Goal: Task Accomplishment & Management: Manage account settings

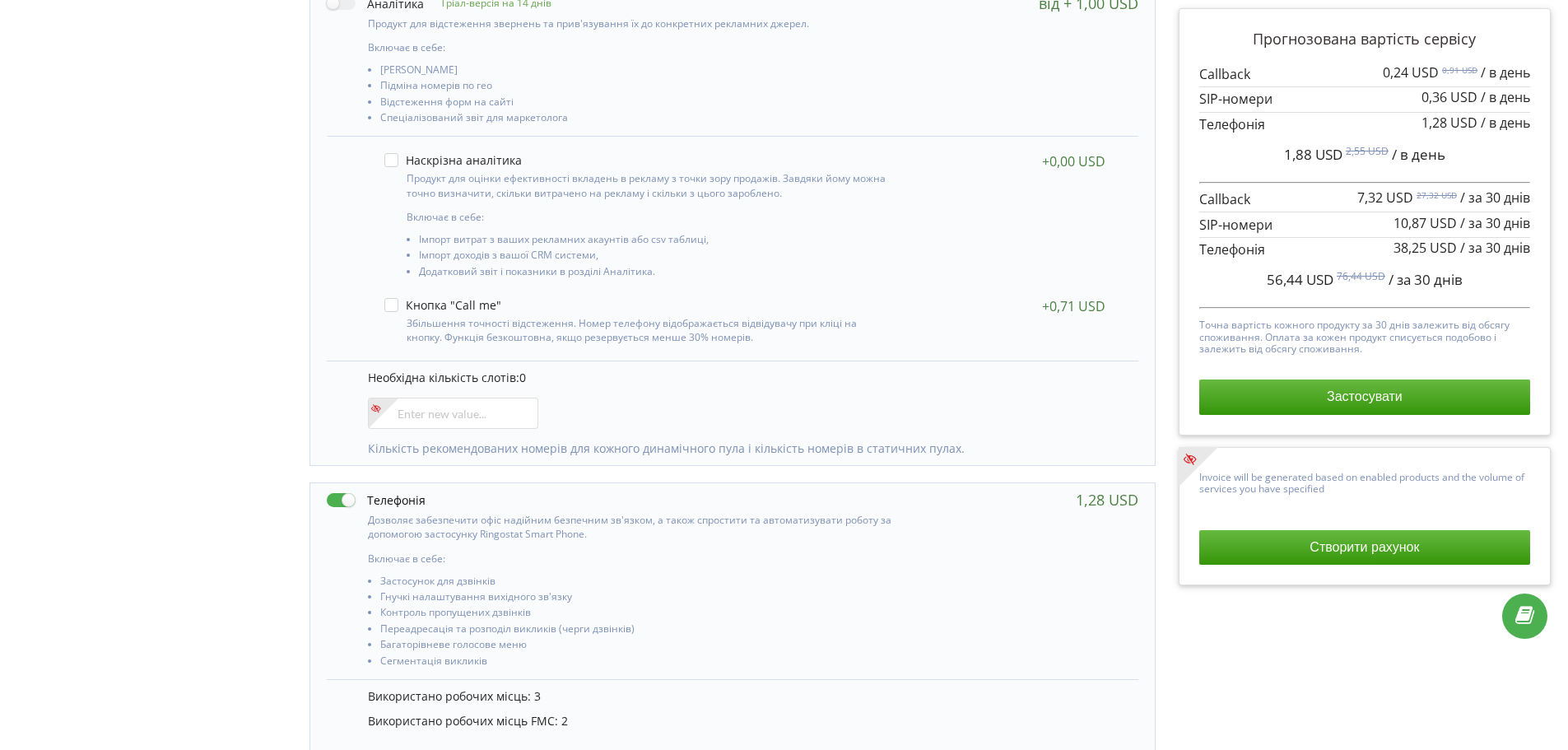
scroll to position [271, 0]
click at [430, 417] on input"] "number" at bounding box center [453, 411] width 171 height 31
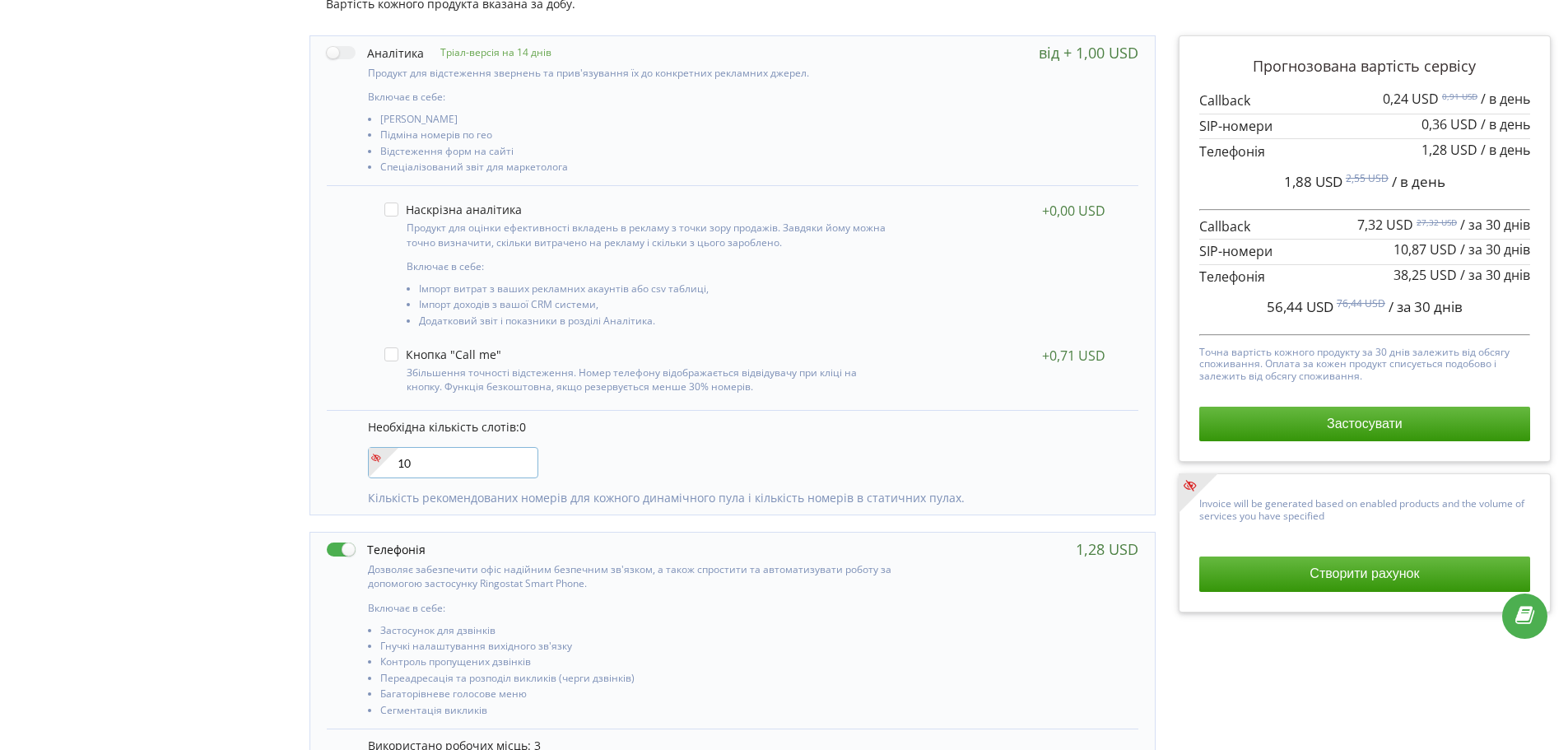
scroll to position [0, 0]
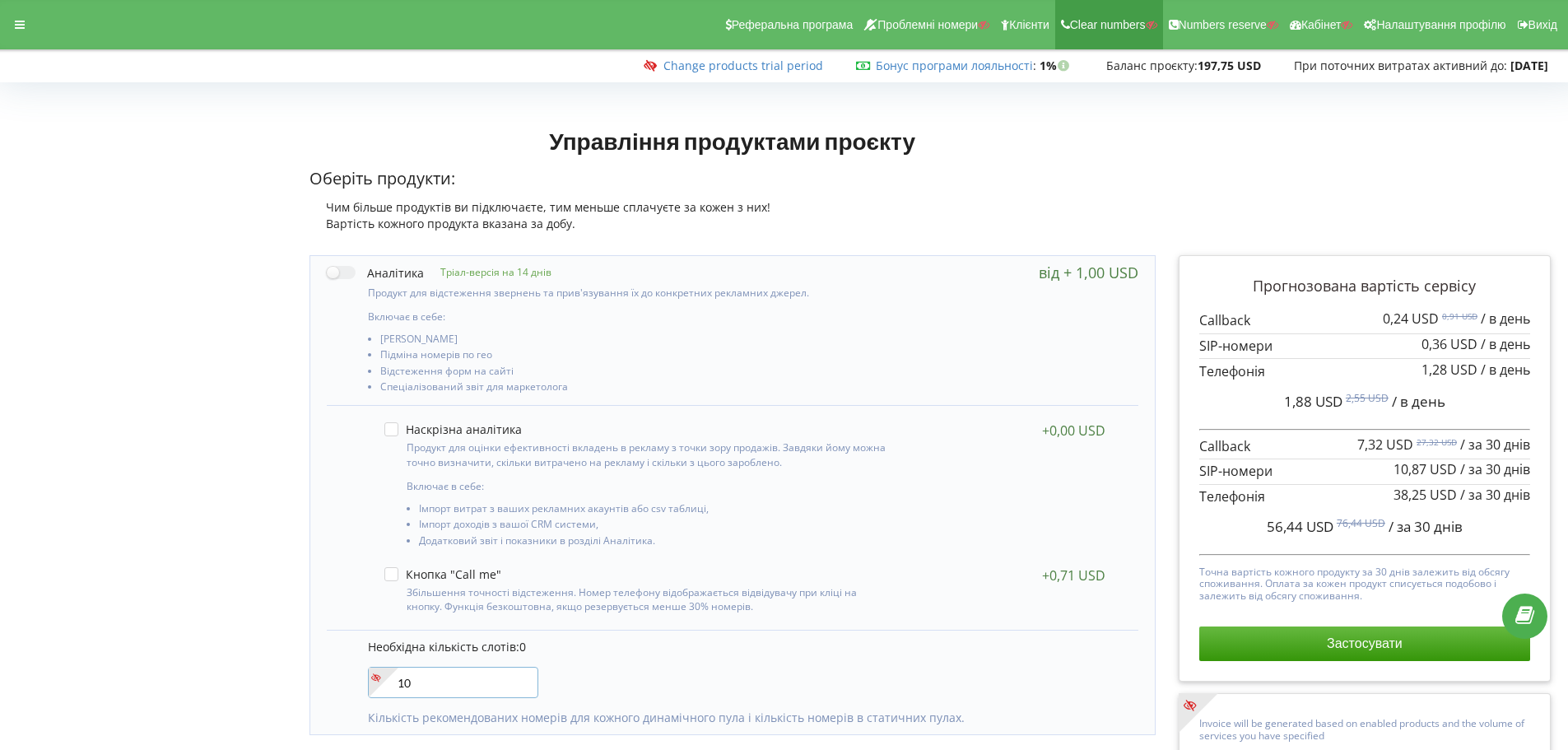
type input"] "10"
click at [27, 31] on div at bounding box center [19, 25] width 30 height 23
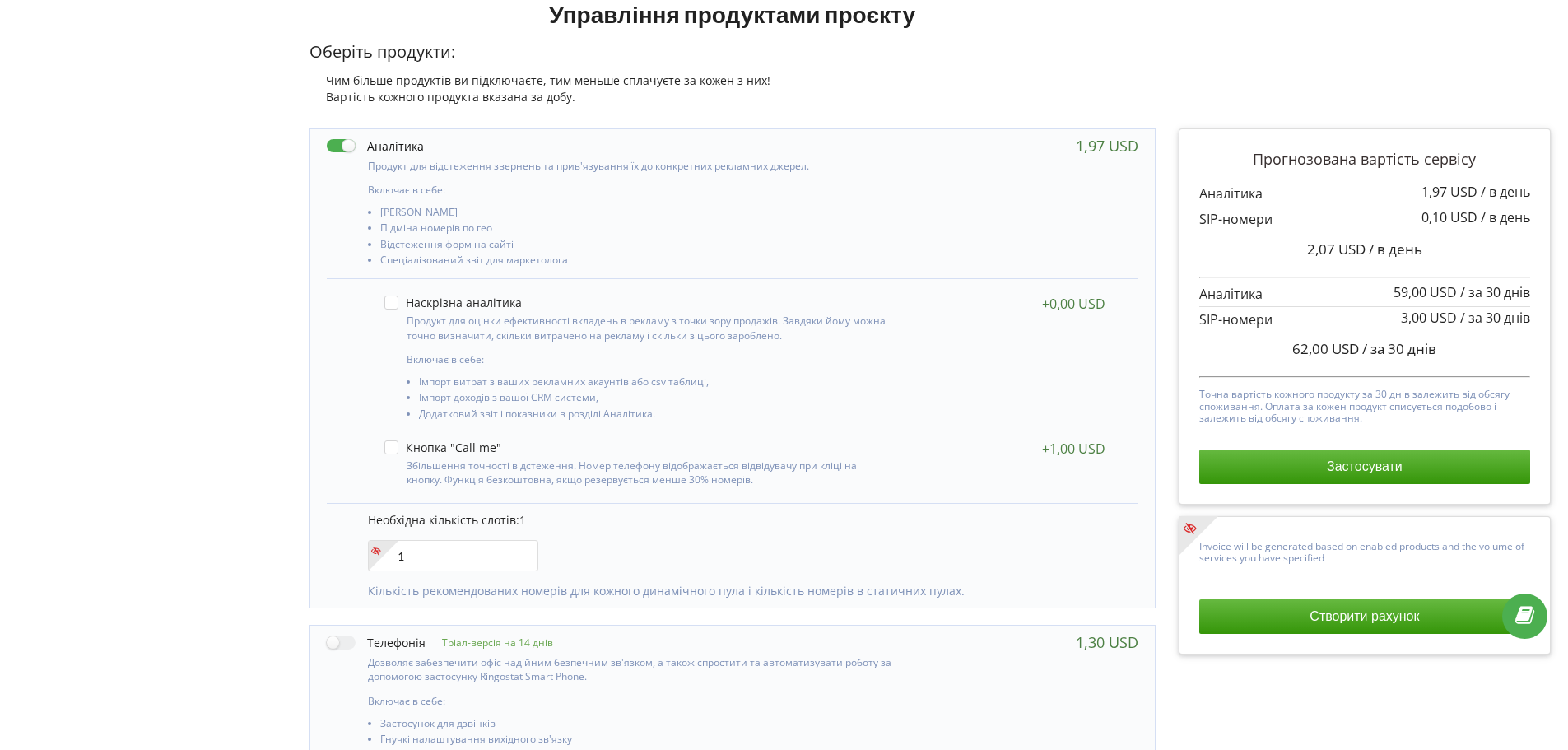
scroll to position [98, 0]
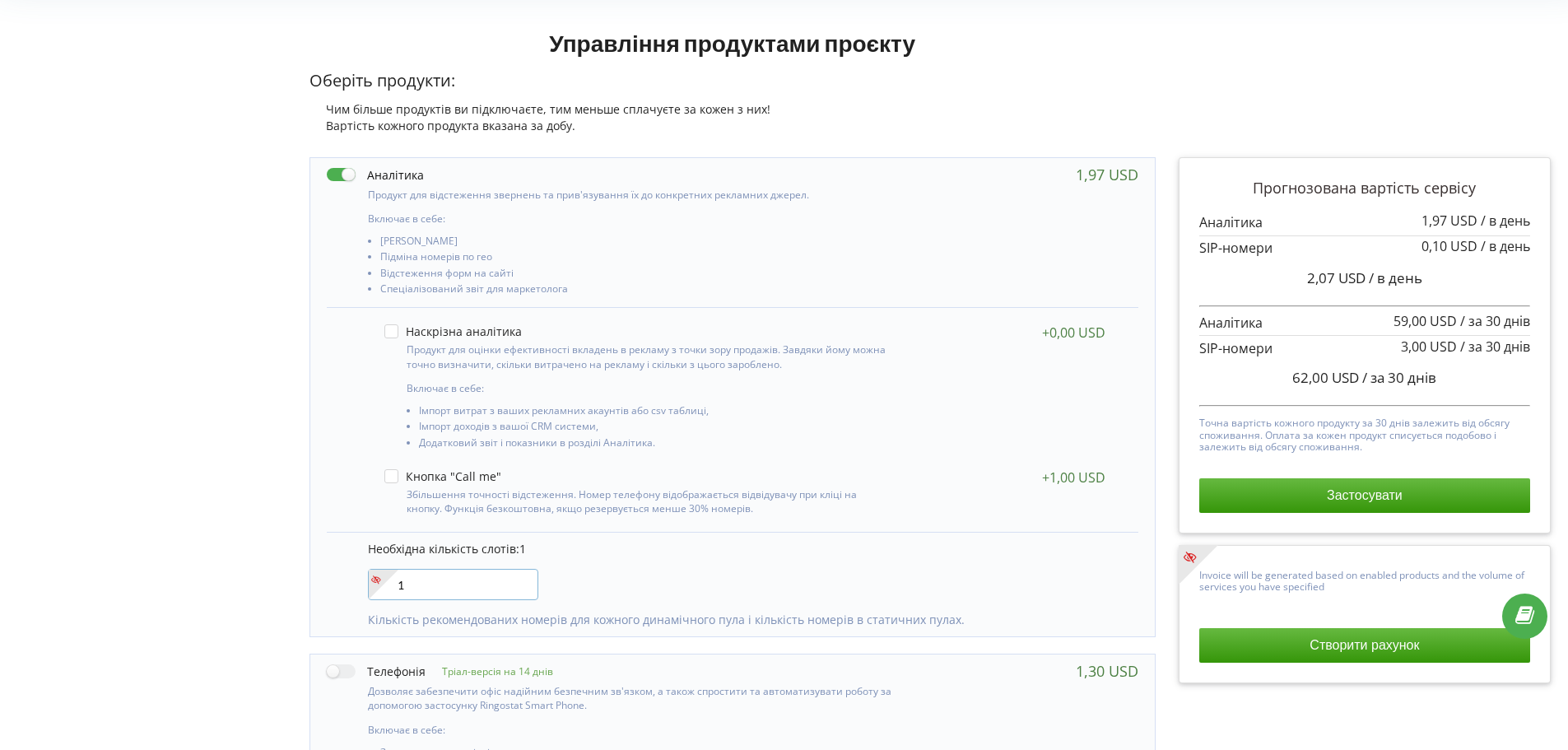
drag, startPoint x: 404, startPoint y: 585, endPoint x: 348, endPoint y: 585, distance: 56.0
click at [348, 585] on div "Необхідна кількість слотів: 1 1 Кількість рекомендованих номерів для кожного ди…" at bounding box center [733, 584] width 811 height 105
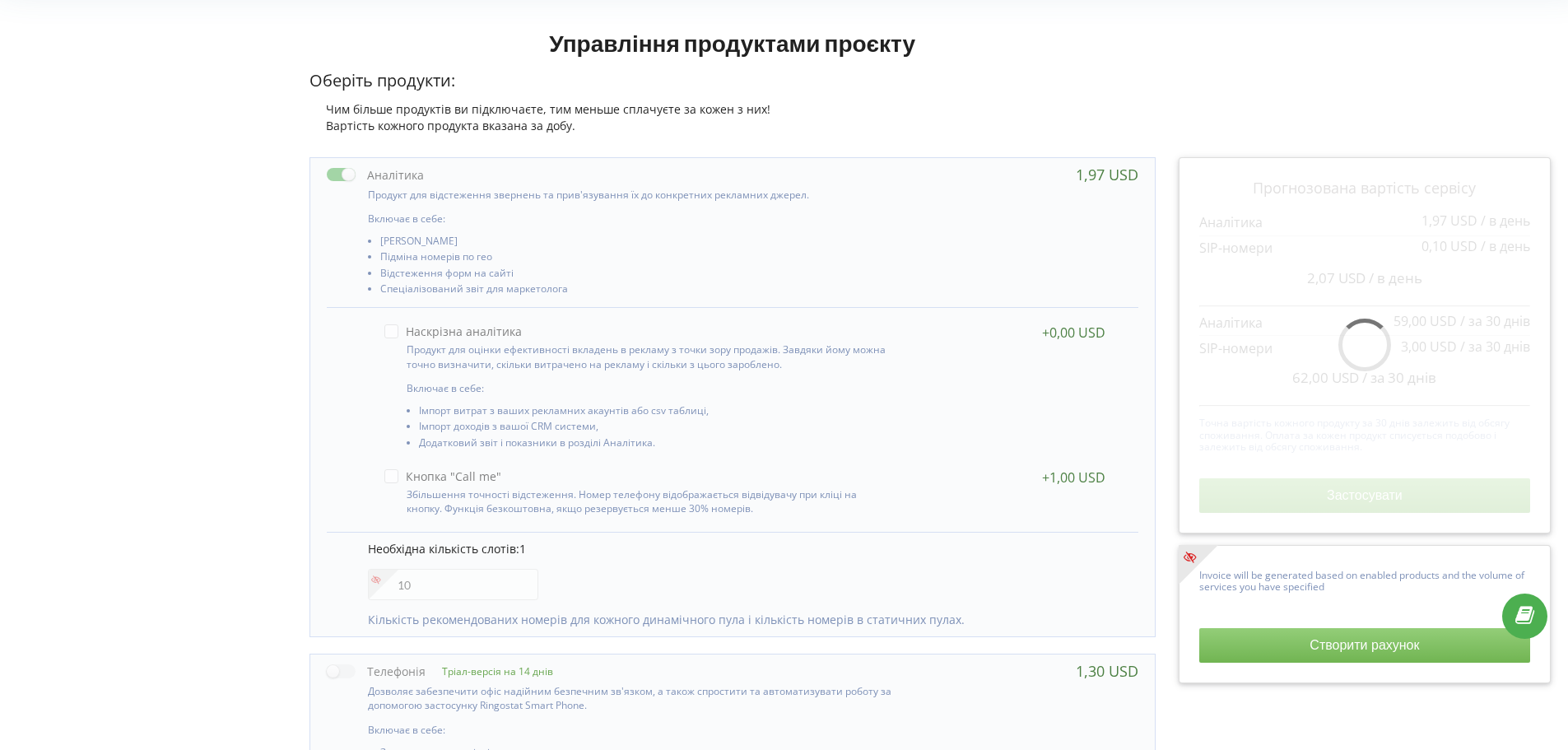
click at [718, 567] on div "Необхідна кількість слотів: 1 10 Кількість рекомендованих номерів для кожного д…" at bounding box center [733, 584] width 811 height 105
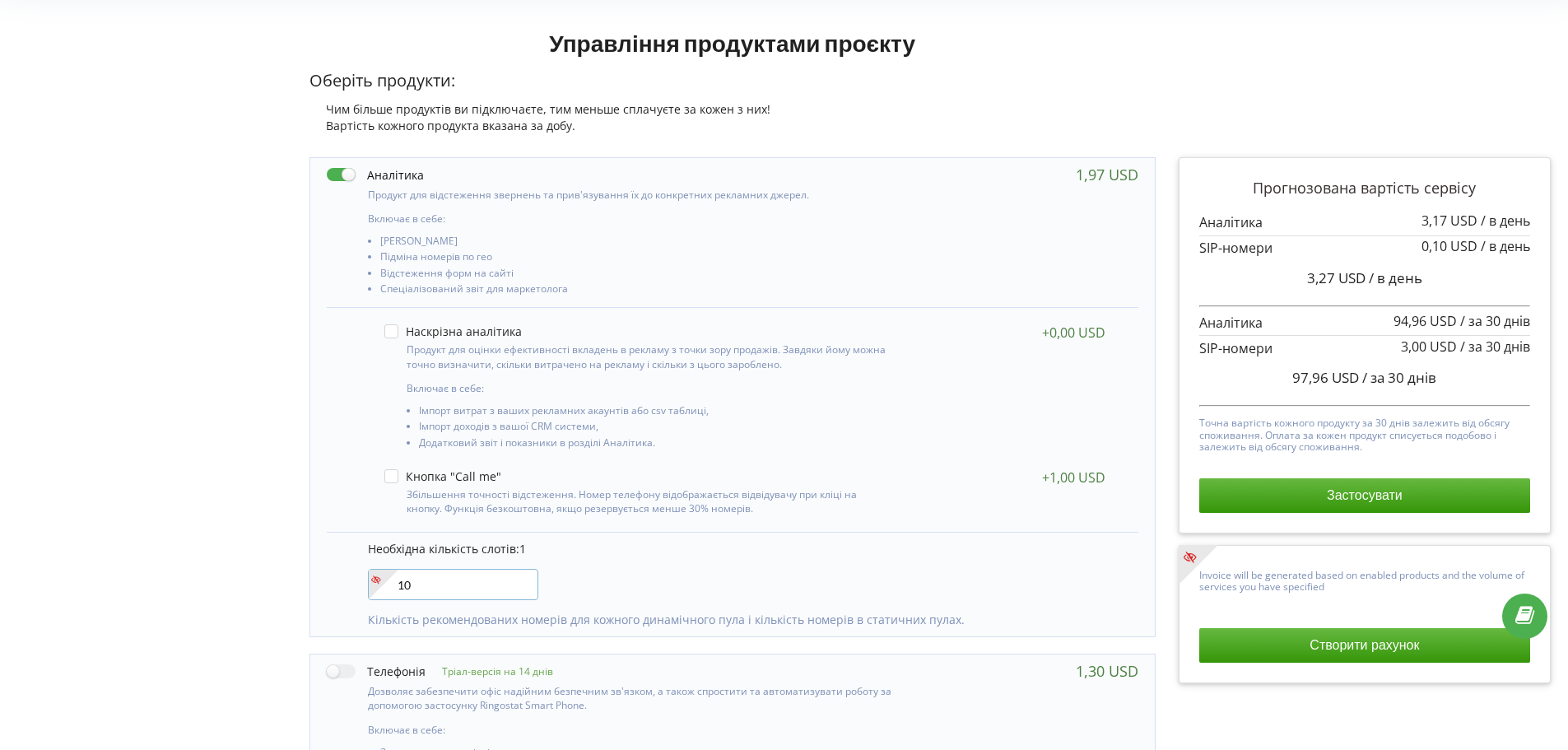
drag, startPoint x: 423, startPoint y: 587, endPoint x: 387, endPoint y: 583, distance: 36.2
click at [387, 583] on div "10" at bounding box center [453, 584] width 171 height 31
click at [681, 567] on div "Необхідна кількість слотів: 1 4 Кількість рекомендованих номерів для кожного ди…" at bounding box center [733, 584] width 811 height 105
drag, startPoint x: 424, startPoint y: 571, endPoint x: 375, endPoint y: 575, distance: 49.2
click at [375, 575] on div "4" at bounding box center [453, 584] width 171 height 31
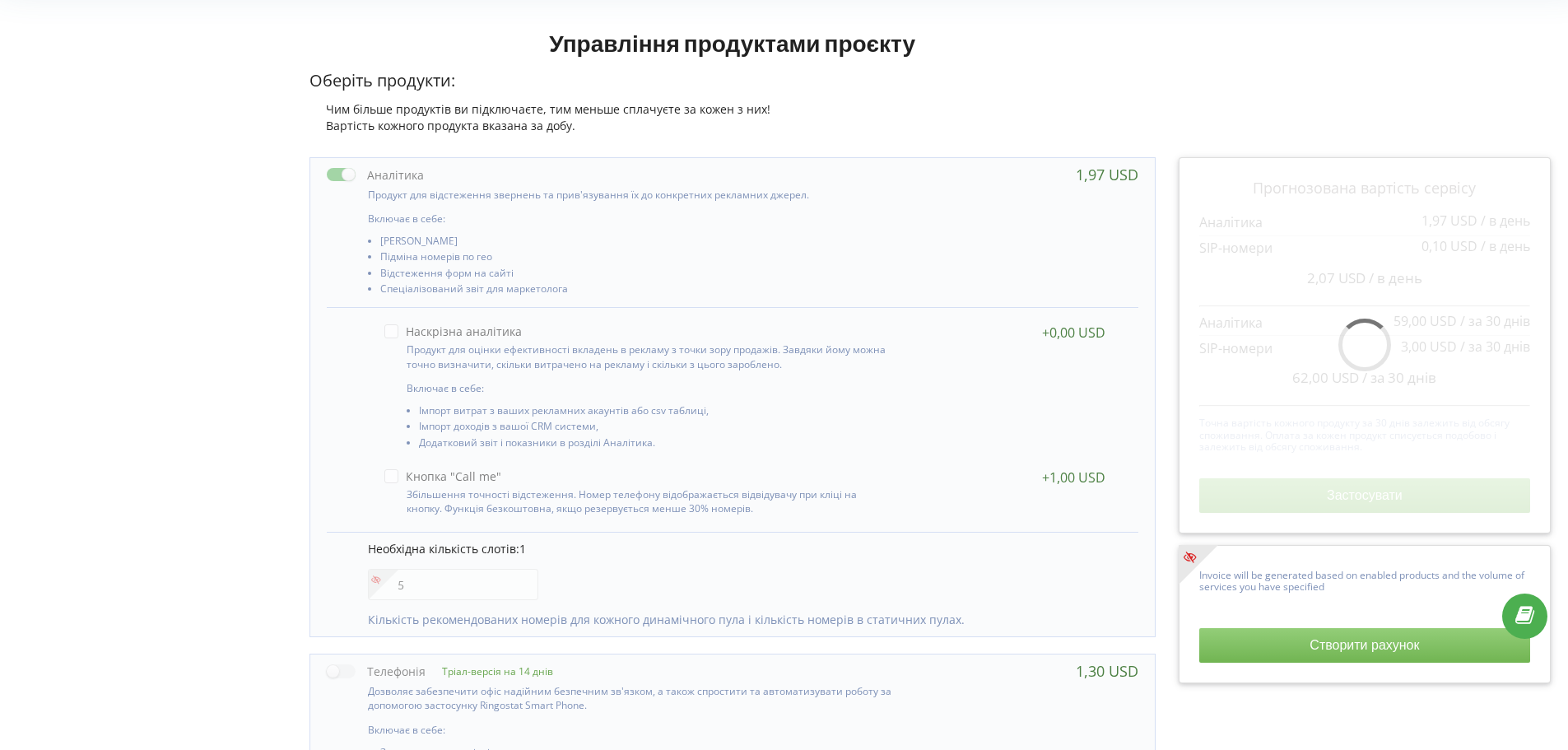
click at [755, 580] on div "Необхідна кількість слотів: 1 5 Кількість рекомендованих номерів для кожного ди…" at bounding box center [733, 584] width 811 height 105
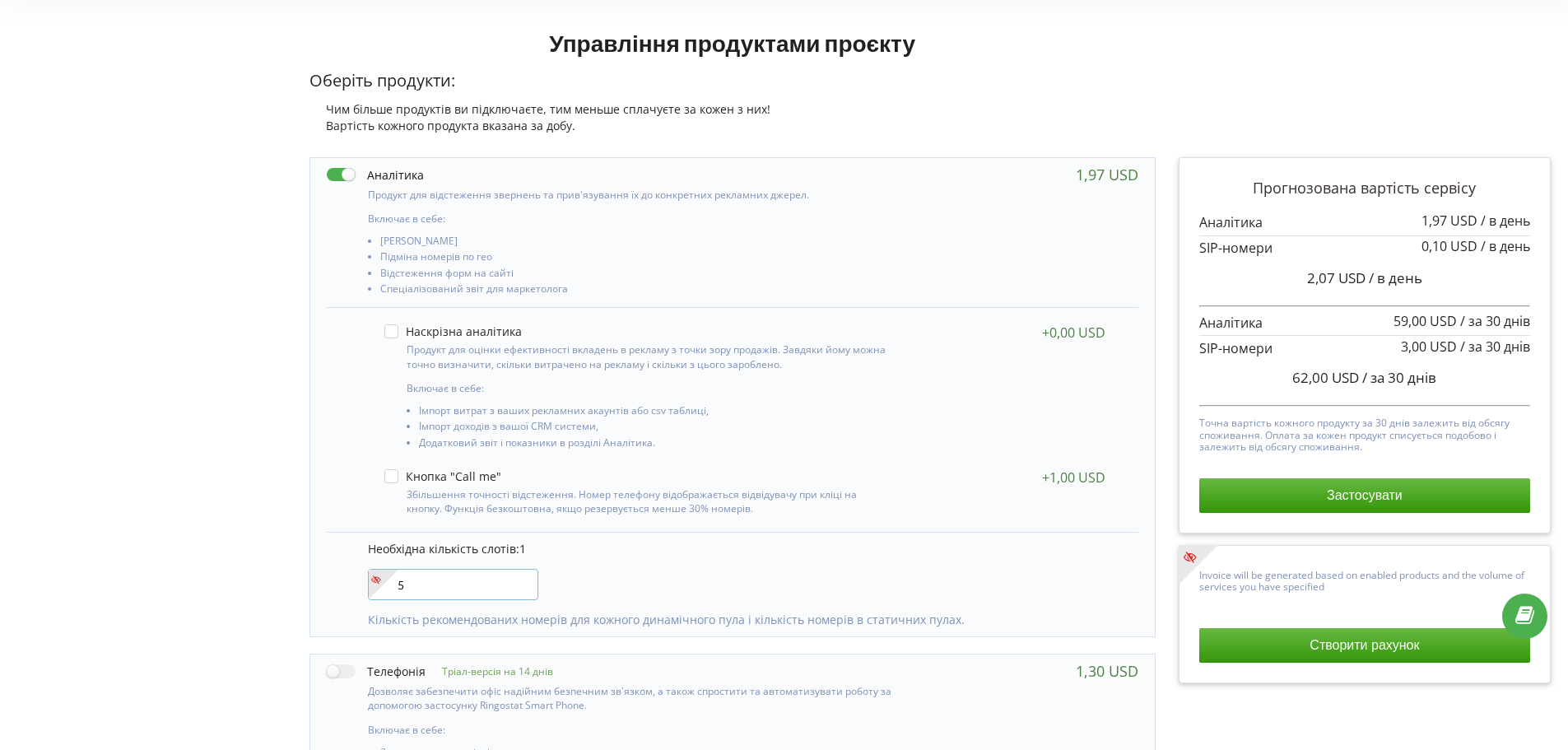
click at [371, 588] on div "5" at bounding box center [453, 584] width 171 height 31
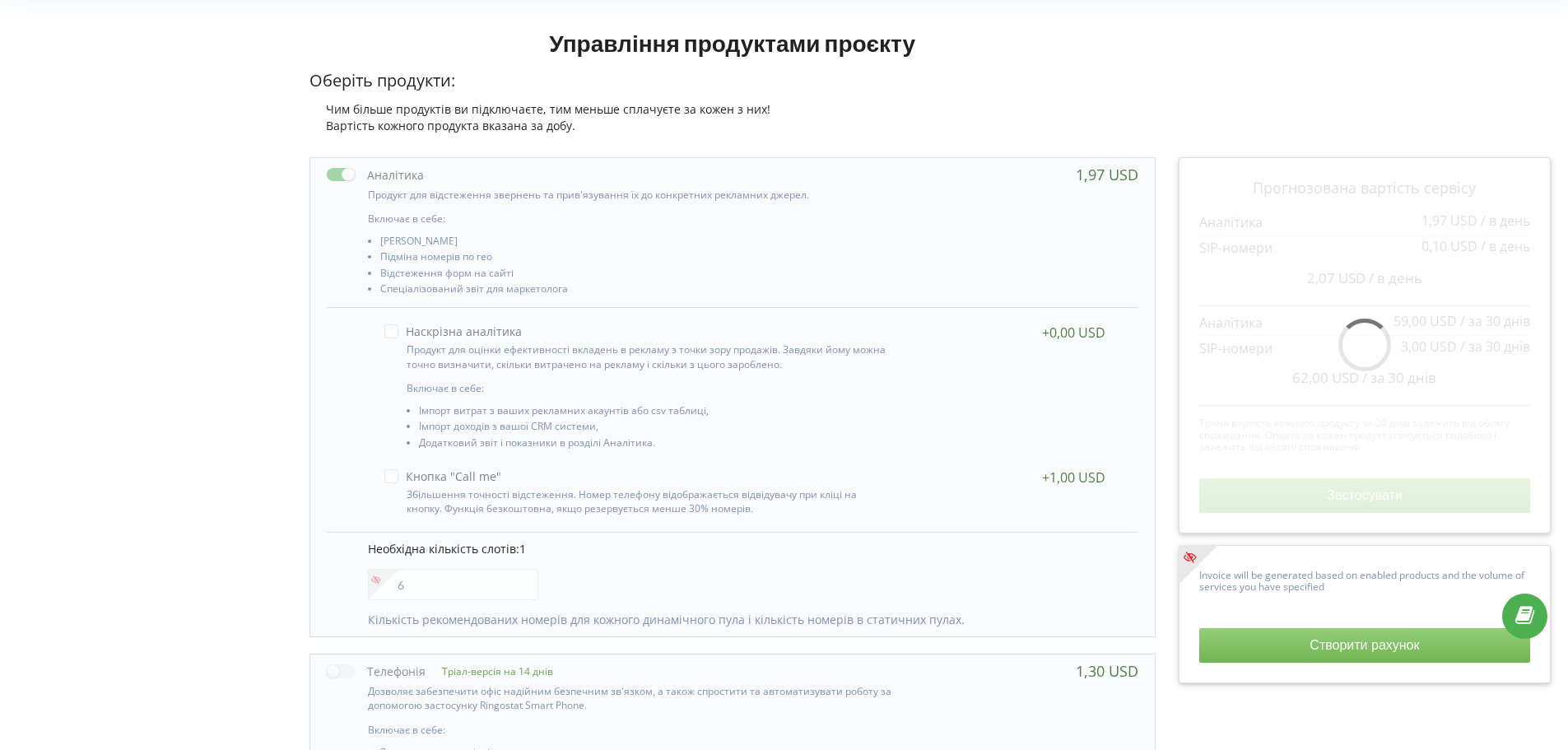
click at [589, 591] on div "Необхідна кількість слотів: 1 6 Кількість рекомендованих номерів для кожного ди…" at bounding box center [733, 584] width 811 height 105
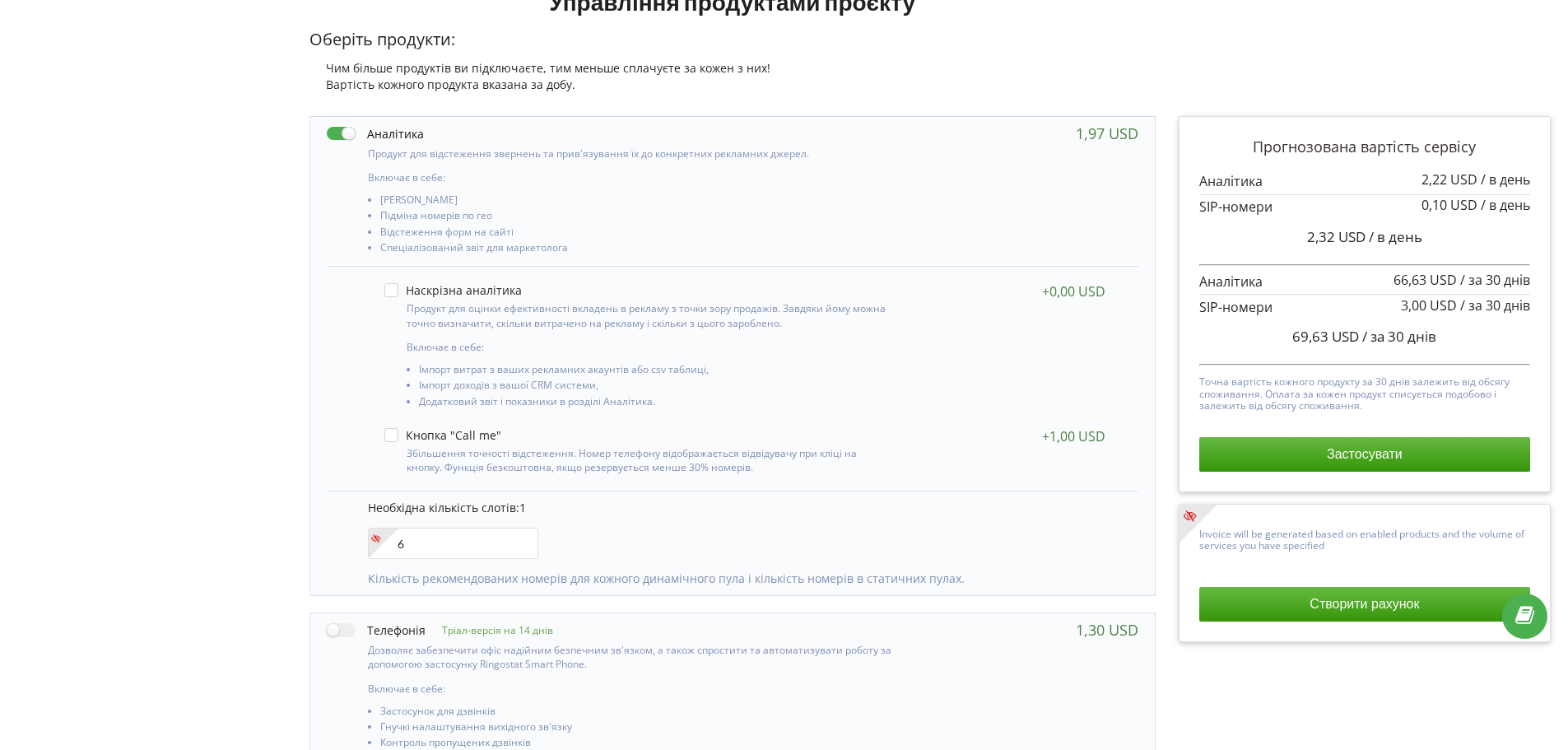
scroll to position [138, 0]
drag, startPoint x: 416, startPoint y: 541, endPoint x: 339, endPoint y: 546, distance: 77.2
click at [333, 541] on div "Необхідна кількість слотів: 1 6 Кількість рекомендованих номерів для кожного ди…" at bounding box center [733, 543] width 811 height 105
type input"] "0"
click at [853, 538] on div "Необхідна кількість слотів: 1 0 Кількість рекомендованих номерів для кожного ди…" at bounding box center [733, 543] width 811 height 105
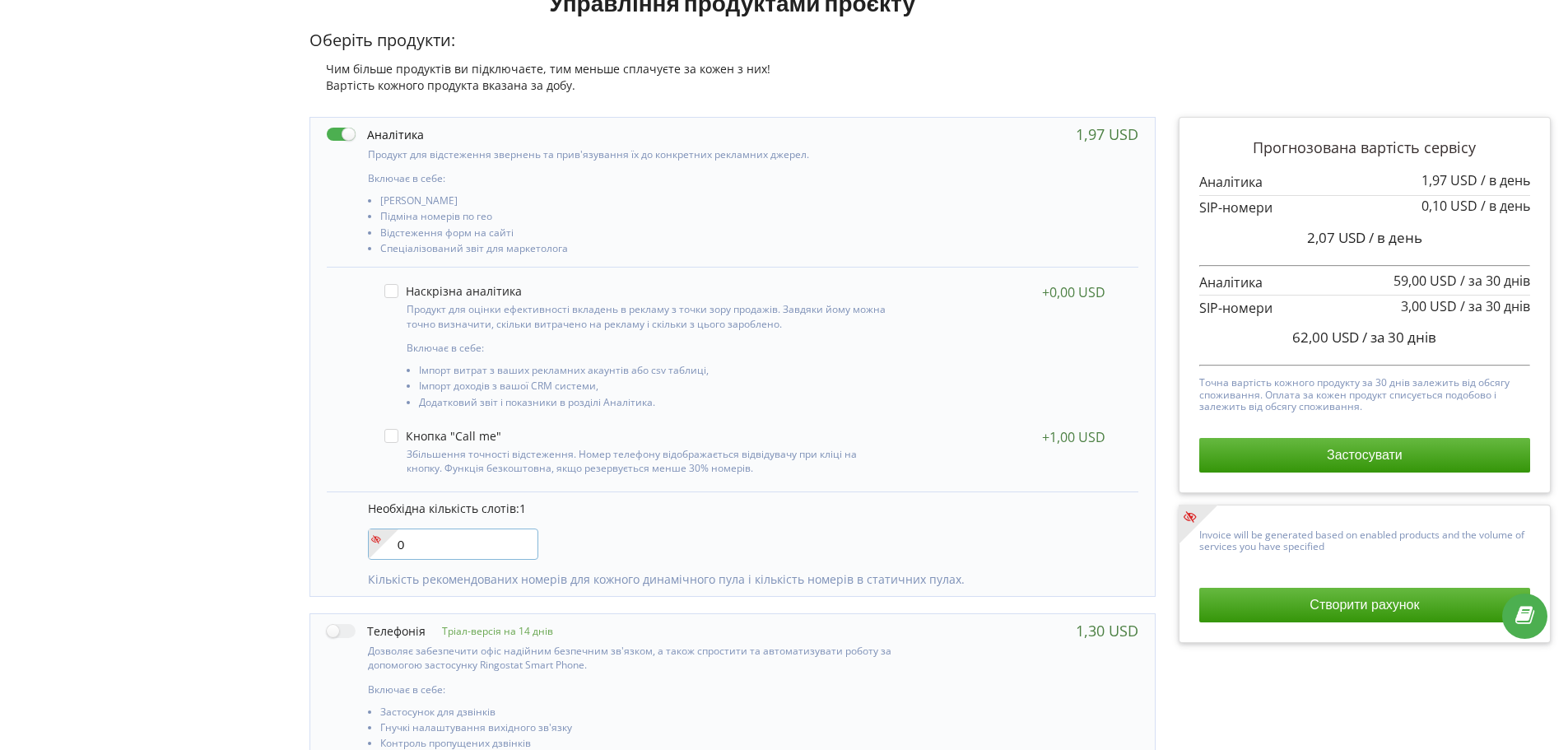
click at [414, 534] on input"] "0" at bounding box center [453, 544] width 171 height 31
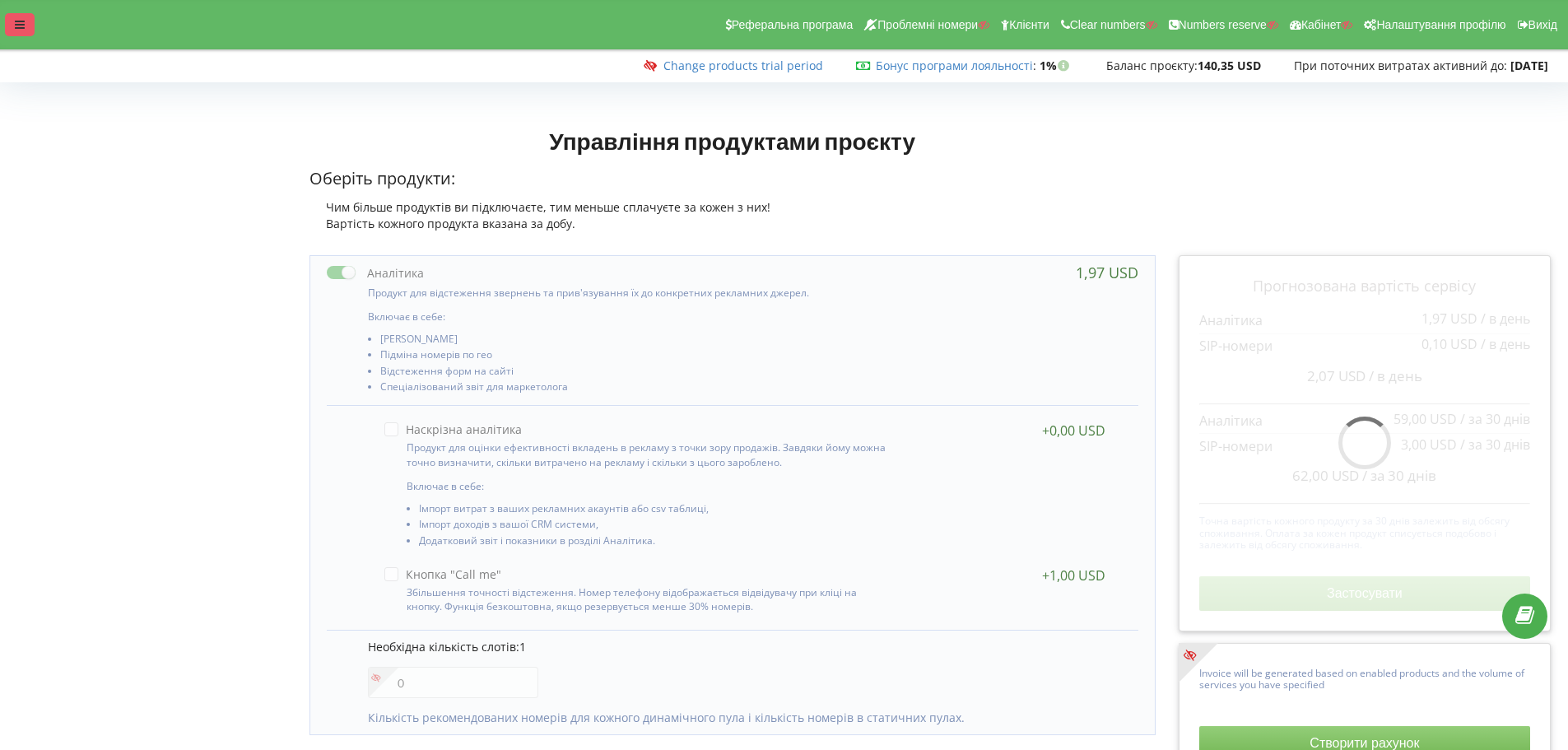
click at [15, 25] on icon at bounding box center [19, 25] width 10 height 12
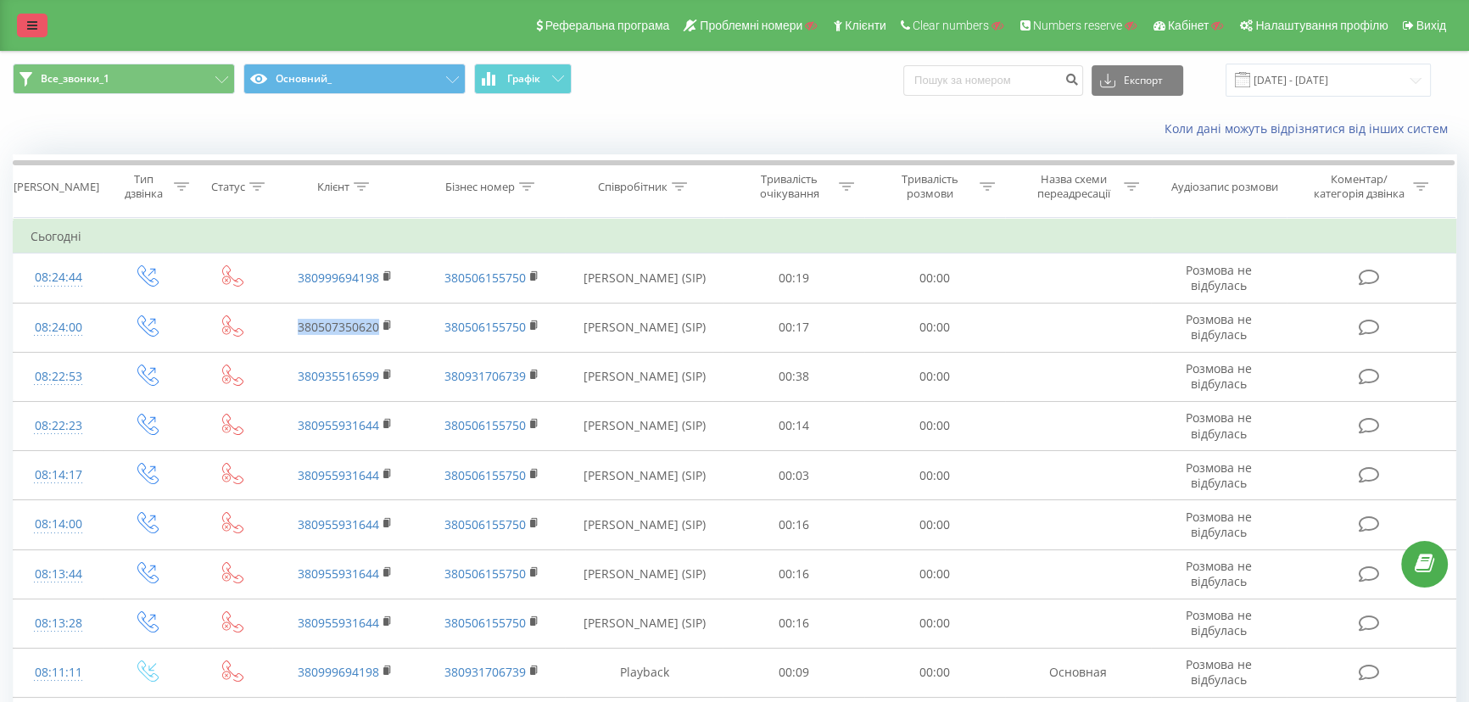
click at [30, 20] on icon at bounding box center [32, 26] width 10 height 12
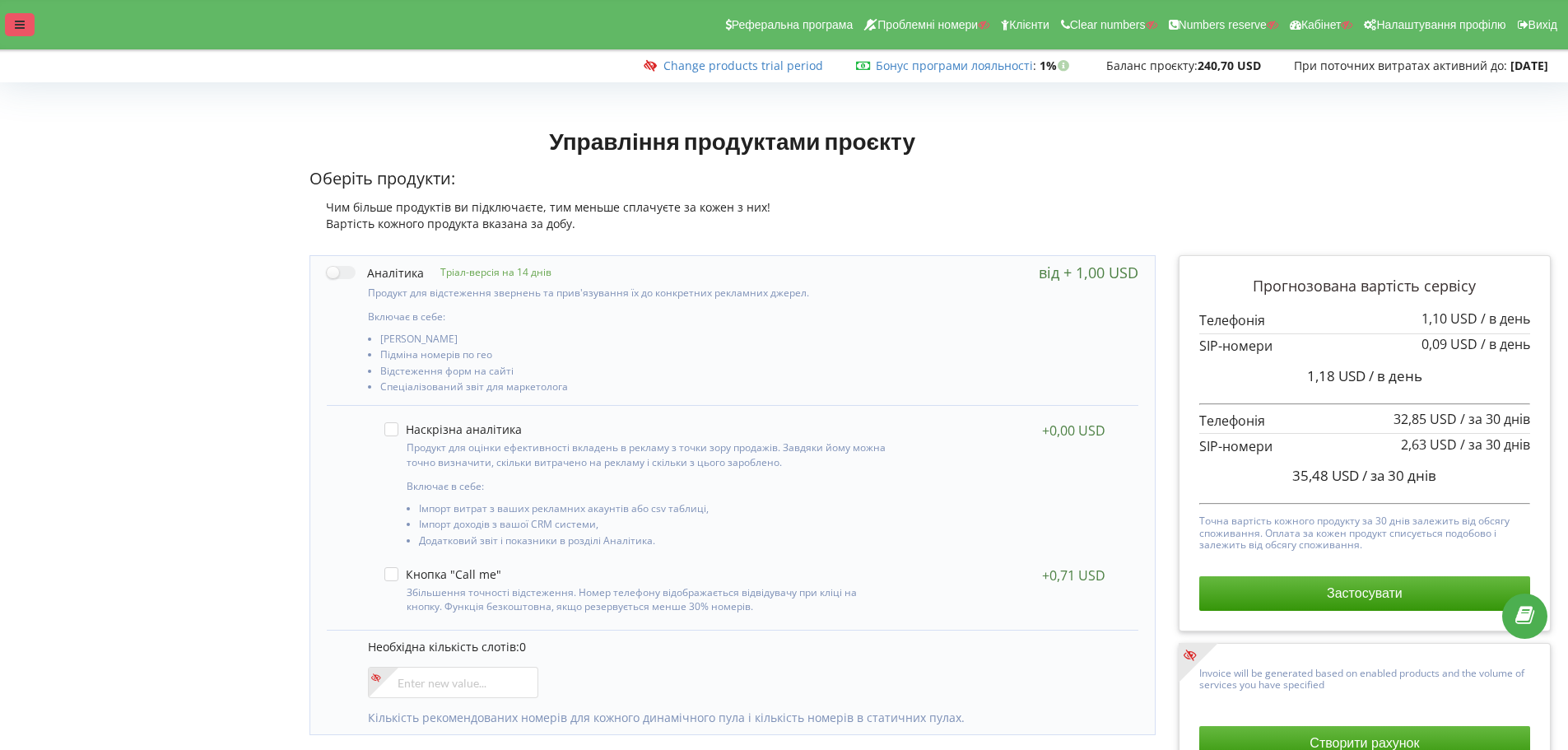
click at [24, 22] on icon at bounding box center [19, 25] width 10 height 12
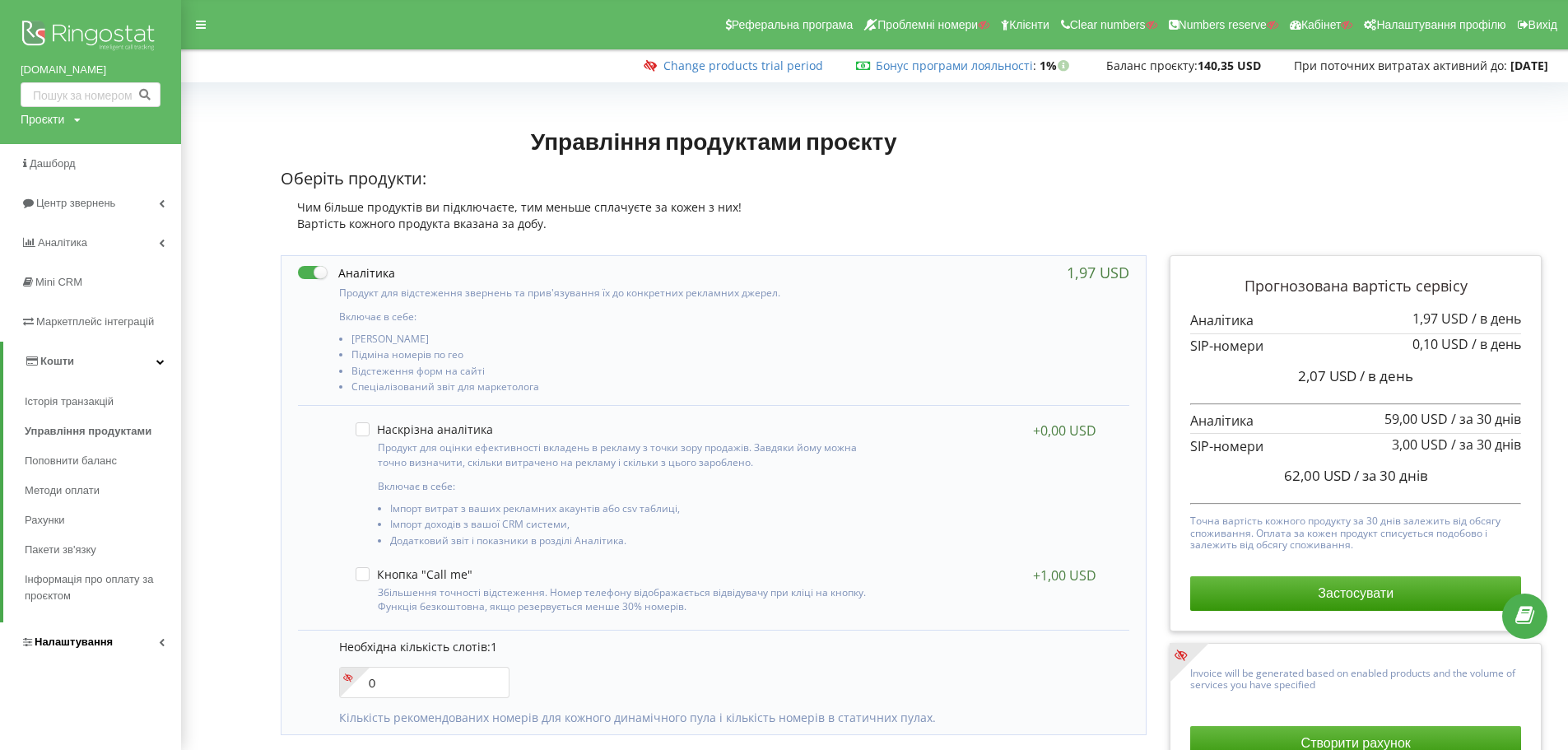
click at [46, 632] on link "Налаштування" at bounding box center [90, 641] width 181 height 40
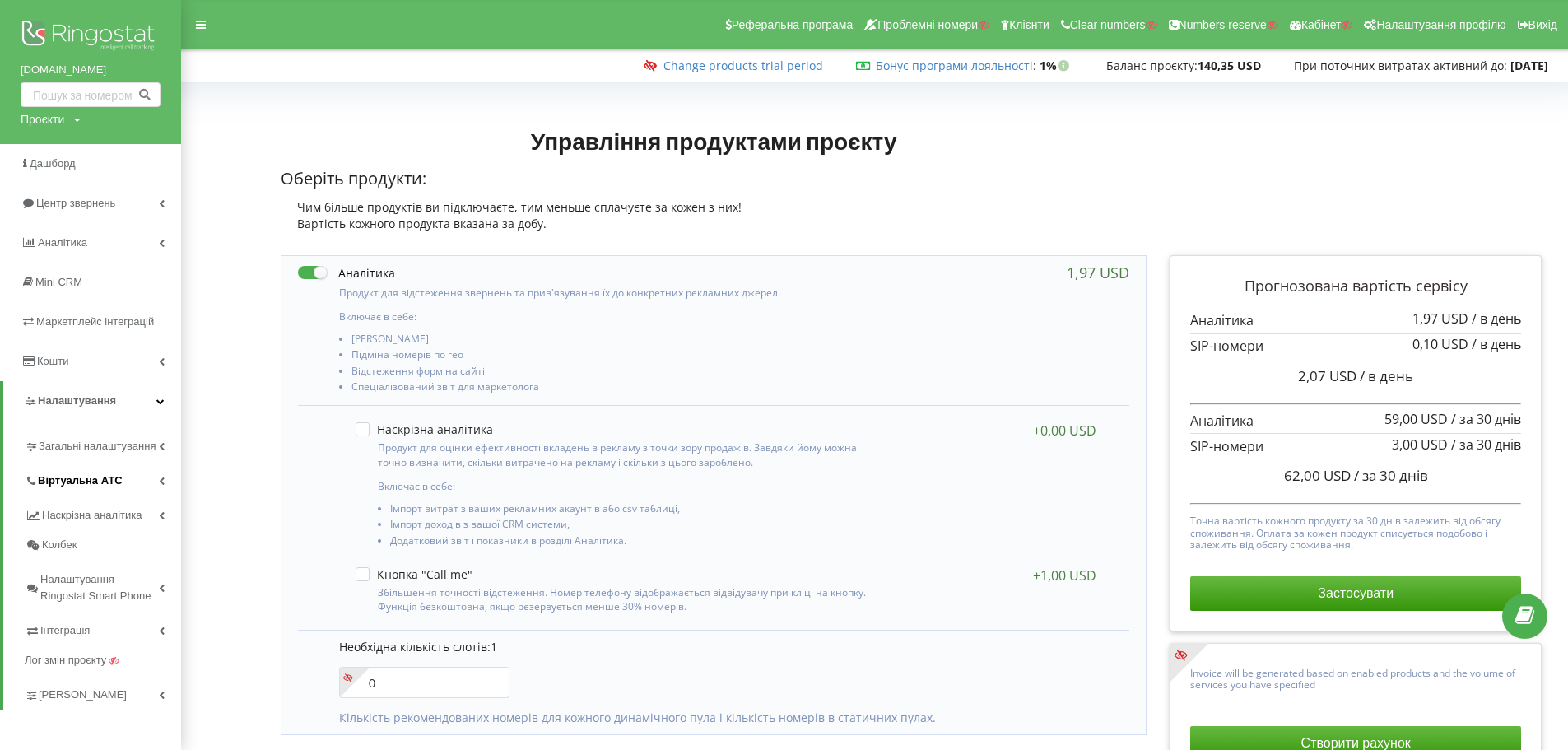
click at [57, 474] on span "Віртуальна АТС" at bounding box center [80, 480] width 84 height 16
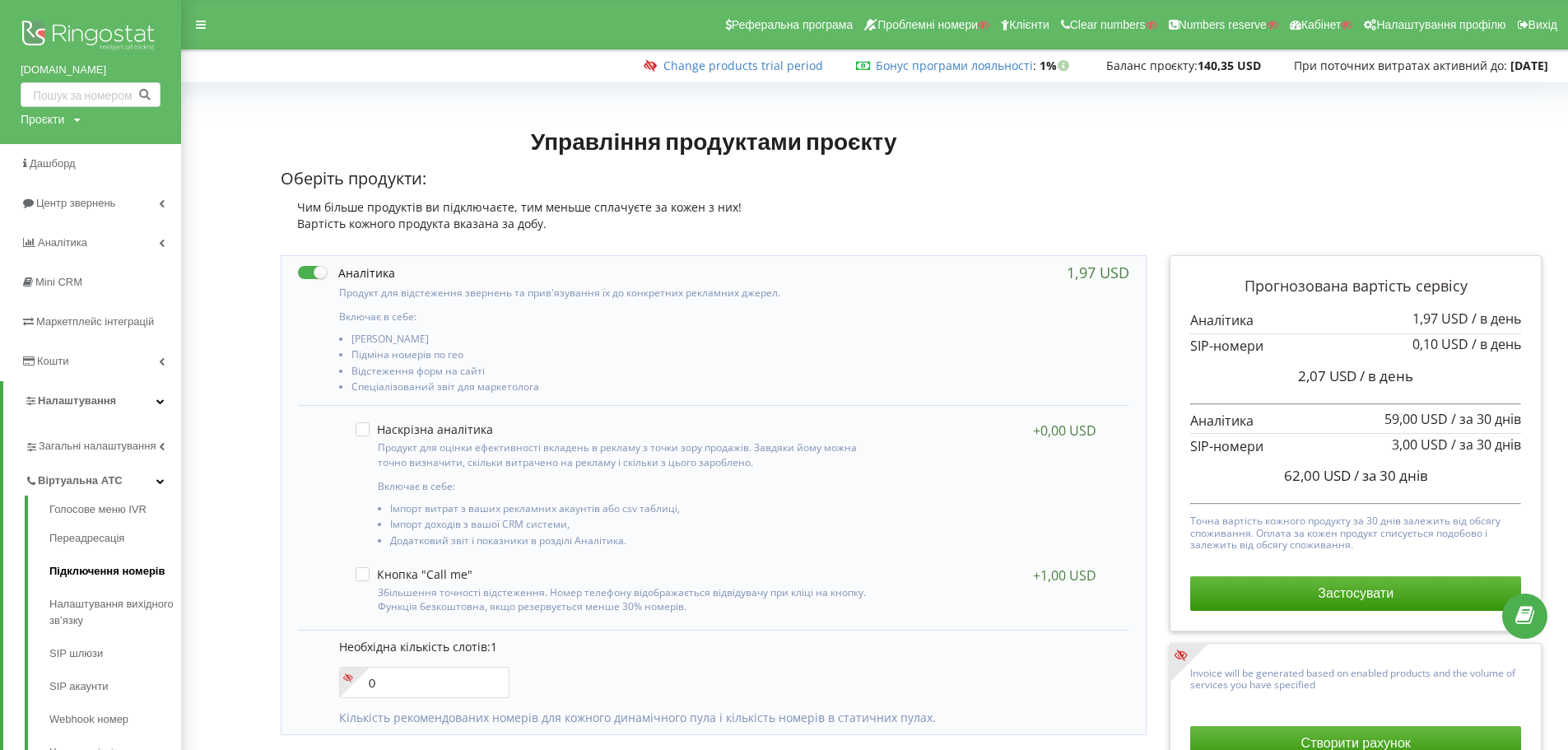
click at [68, 571] on link "Підключення номерів" at bounding box center [115, 571] width 132 height 33
